Goal: Find contact information: Find contact information

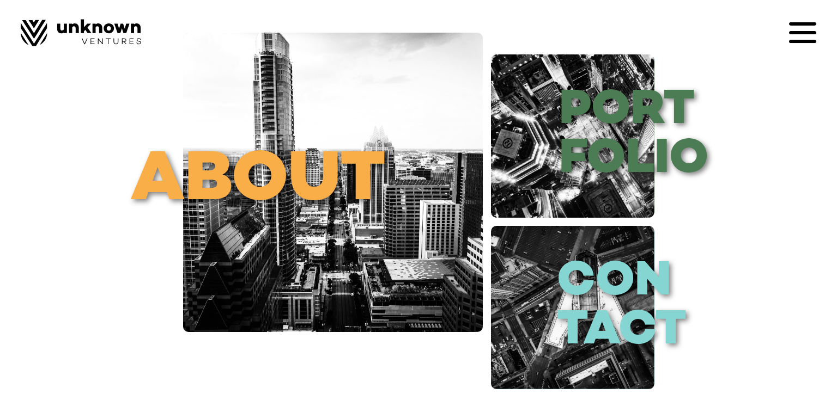
click at [809, 35] on icon at bounding box center [802, 32] width 27 height 27
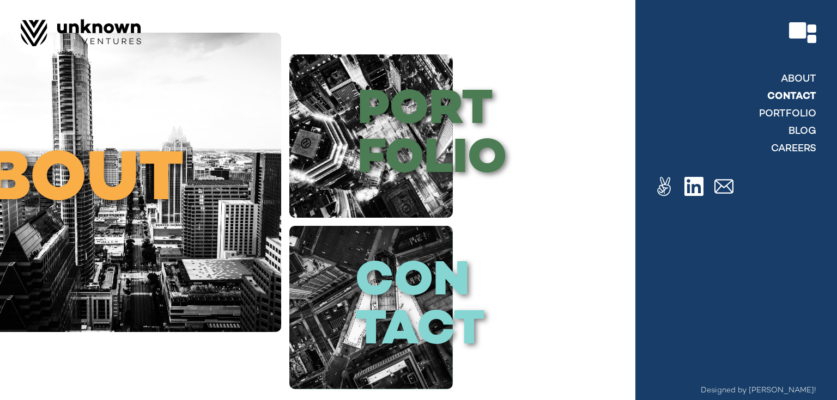
click at [791, 98] on link "contact" at bounding box center [791, 96] width 49 height 13
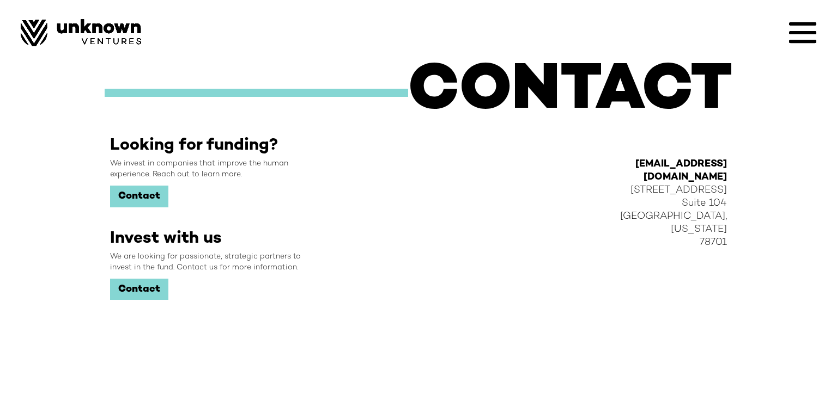
click at [158, 198] on link "Contact" at bounding box center [139, 197] width 58 height 22
click at [154, 289] on link "Contact" at bounding box center [139, 290] width 58 height 22
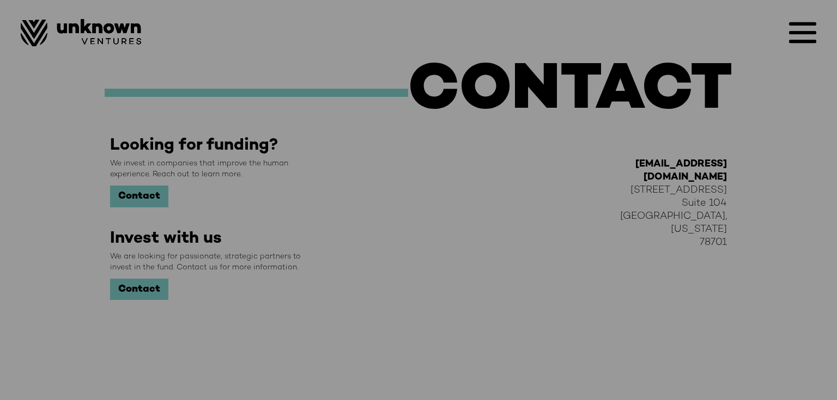
click at [184, 196] on div "Complete this form and we’ll be in touch about investing in your company First …" at bounding box center [418, 200] width 837 height 400
click at [149, 194] on div "Complete this form and we’ll be in touch about investing in your company First …" at bounding box center [418, 200] width 837 height 400
drag, startPoint x: 266, startPoint y: 113, endPoint x: 542, endPoint y: 155, distance: 278.7
click at [524, 152] on div "Complete this form and we’ll be in touch about investing in your company First …" at bounding box center [418, 200] width 837 height 400
drag, startPoint x: 701, startPoint y: 193, endPoint x: 651, endPoint y: 166, distance: 57.3
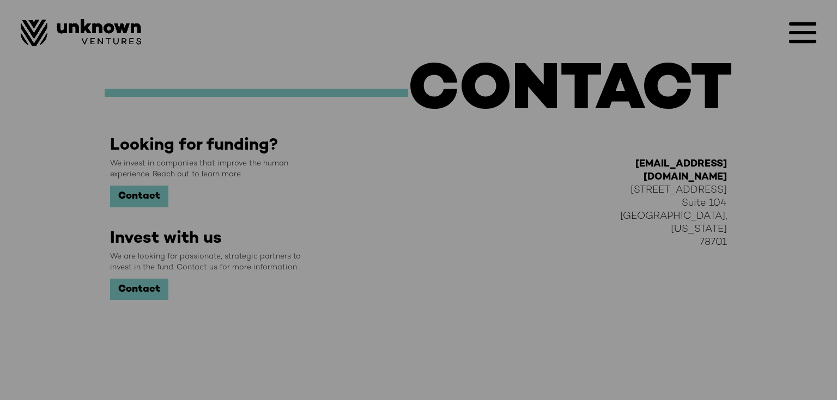
click at [719, 245] on div "Complete this form and we’ll be in touch about investing in your company First …" at bounding box center [418, 200] width 837 height 400
drag, startPoint x: 651, startPoint y: 166, endPoint x: 623, endPoint y: 157, distance: 29.6
click at [622, 159] on div "Complete this form and we’ll be in touch about investing in your company First …" at bounding box center [418, 200] width 837 height 400
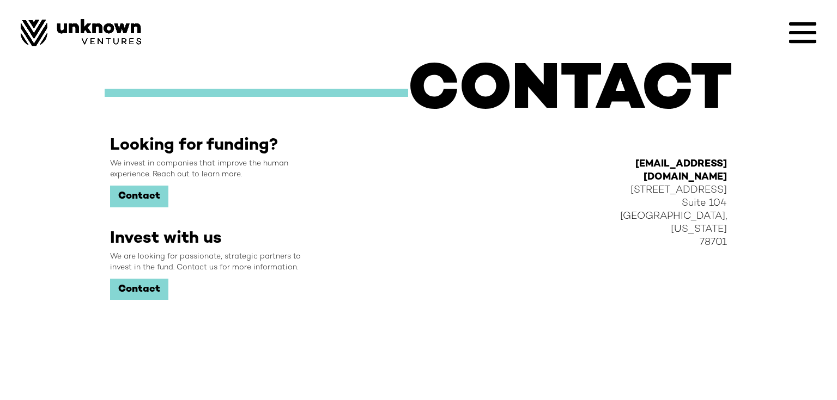
click at [141, 191] on link "Contact" at bounding box center [139, 197] width 58 height 22
drag, startPoint x: 636, startPoint y: 163, endPoint x: 728, endPoint y: 167, distance: 92.1
click at [728, 167] on div "hello@unknown.vc 201 E 5th Street Suite 104 Austin, Texas 78701" at bounding box center [675, 267] width 123 height 262
copy strong "hello@unknown.vc"
